Goal: Information Seeking & Learning: Learn about a topic

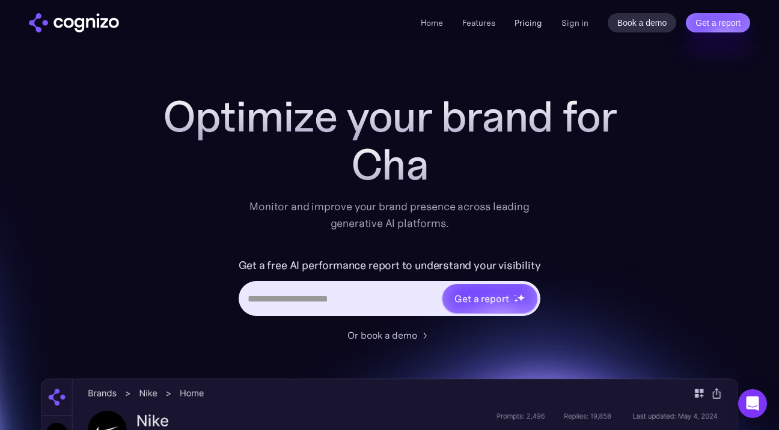
click at [534, 24] on link "Pricing" at bounding box center [528, 22] width 28 height 11
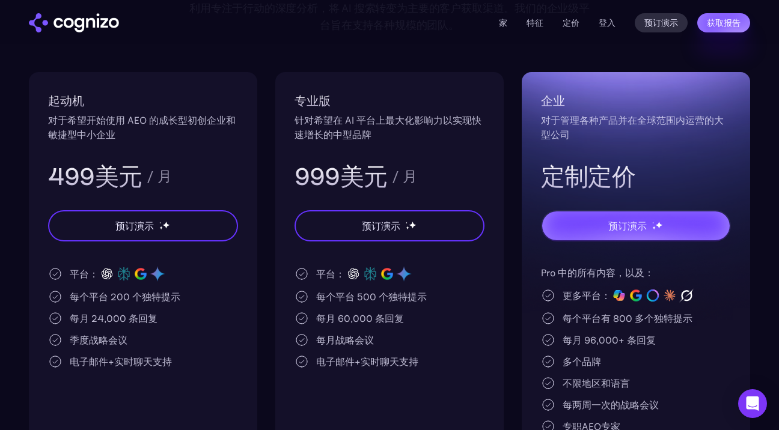
scroll to position [217, 0]
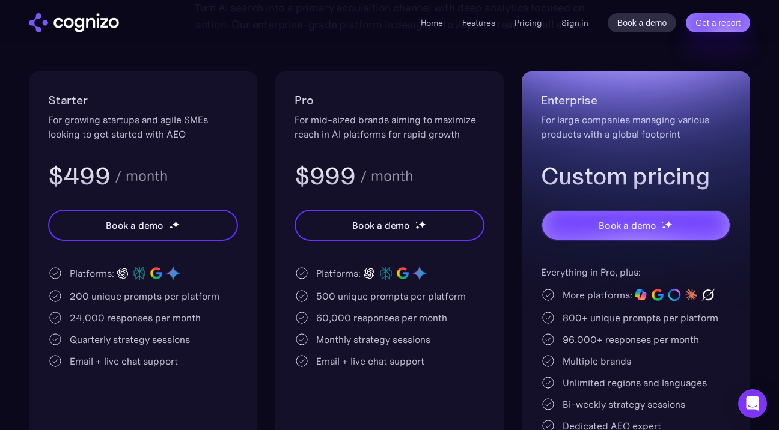
click at [445, 134] on div "For mid-sized brands aiming to maximize reach in AI platforms for rapid growth" at bounding box center [390, 126] width 190 height 29
click at [373, 136] on div "For mid-sized brands aiming to maximize reach in AI platforms for rapid growth" at bounding box center [390, 126] width 190 height 29
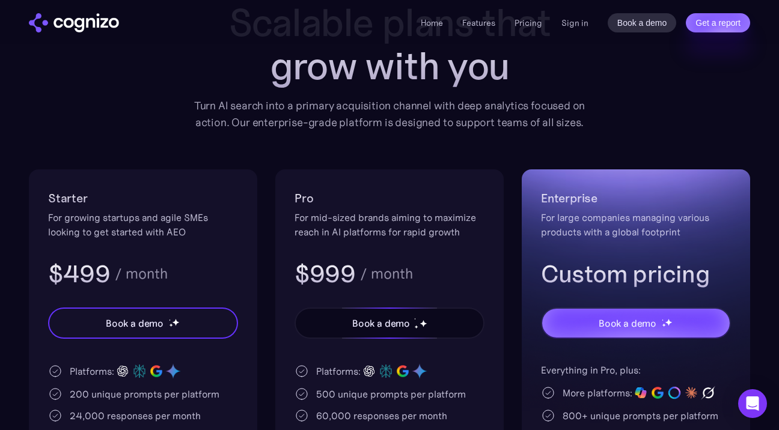
scroll to position [117, 0]
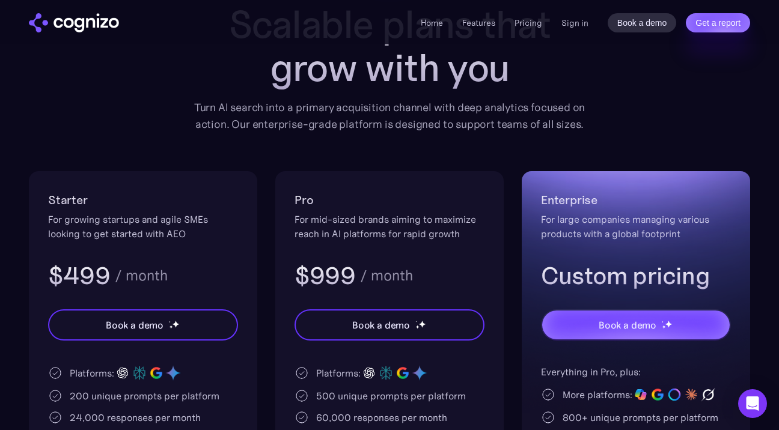
click at [348, 278] on h3 "$999" at bounding box center [325, 275] width 61 height 31
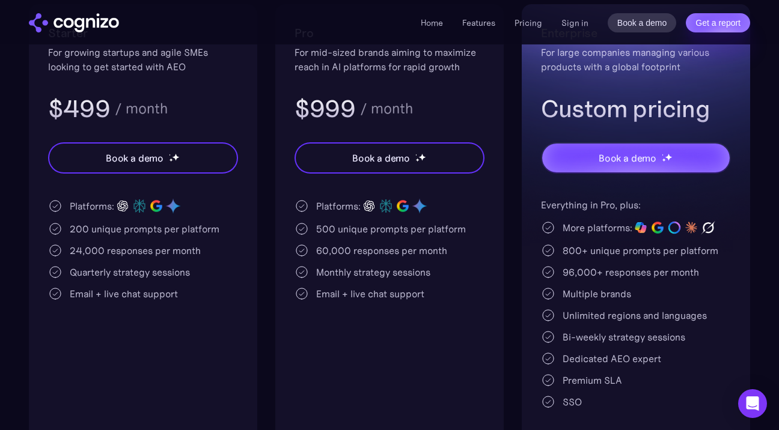
click at [310, 298] on div "Email + live chat support" at bounding box center [390, 294] width 190 height 14
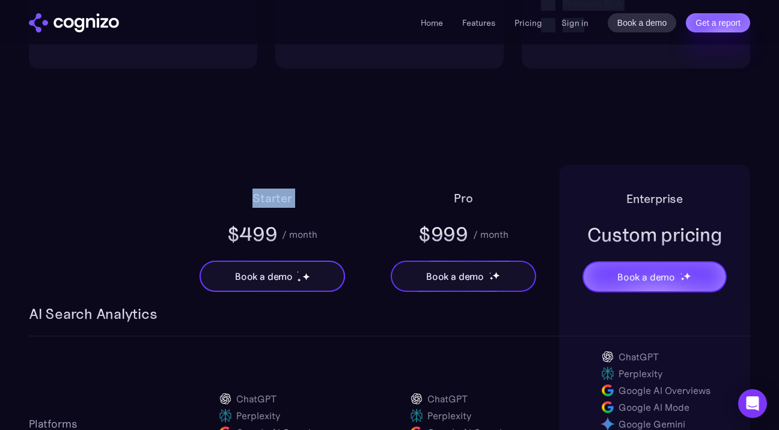
scroll to position [638, 0]
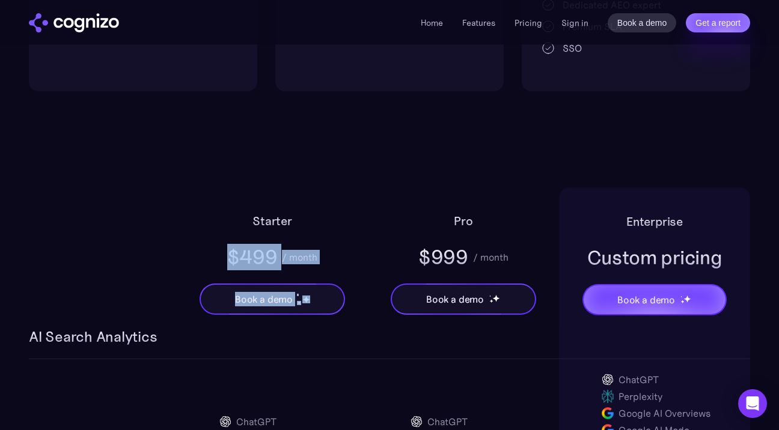
drag, startPoint x: 173, startPoint y: 111, endPoint x: 506, endPoint y: 97, distance: 333.2
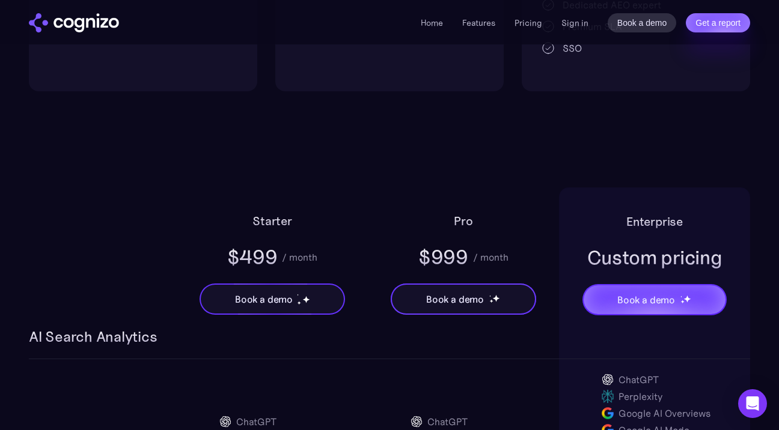
click at [428, 207] on div "Pro $999 / month Book a demo" at bounding box center [463, 258] width 191 height 140
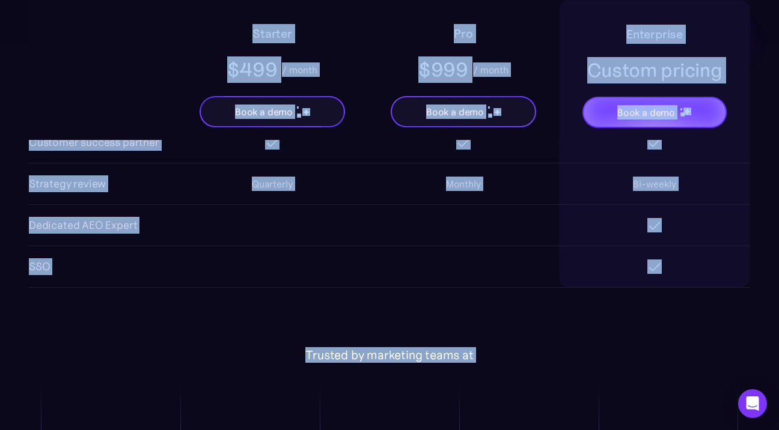
scroll to position [2361, 0]
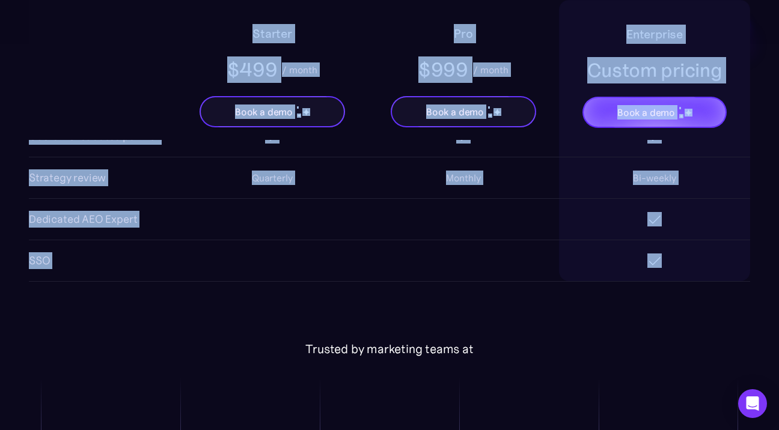
drag, startPoint x: 231, startPoint y: 179, endPoint x: 694, endPoint y: 326, distance: 485.8
copy div "Starter $499 / month Book a demo Pro $999 / month Book a demo Enterprise Custom…"
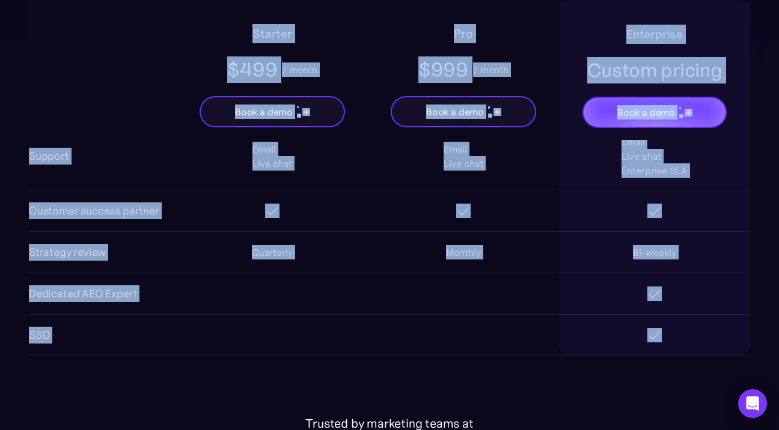
click at [407, 261] on div "Monthly" at bounding box center [463, 252] width 191 height 38
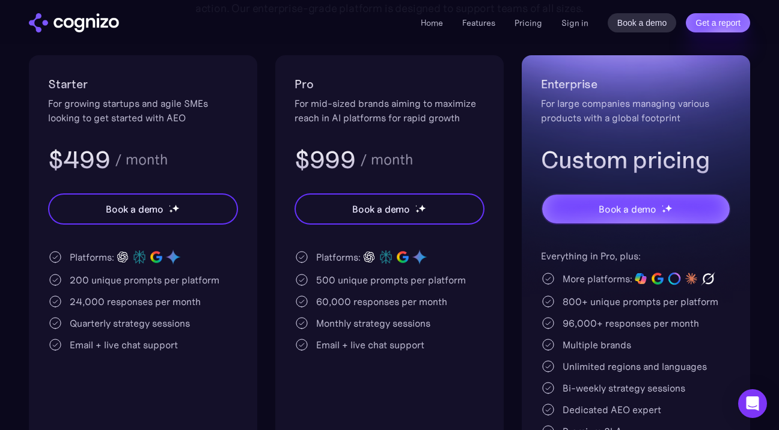
scroll to position [0, 0]
